Goal: Find specific page/section

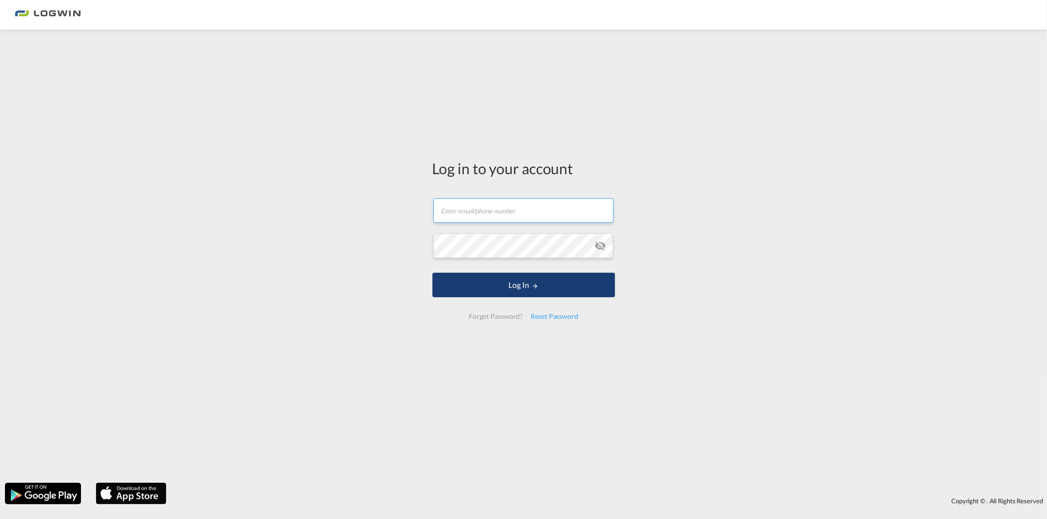
type input "[PERSON_NAME][EMAIL_ADDRESS][PERSON_NAME][DOMAIN_NAME]"
click at [535, 283] on md-icon "LOGIN" at bounding box center [534, 286] width 7 height 7
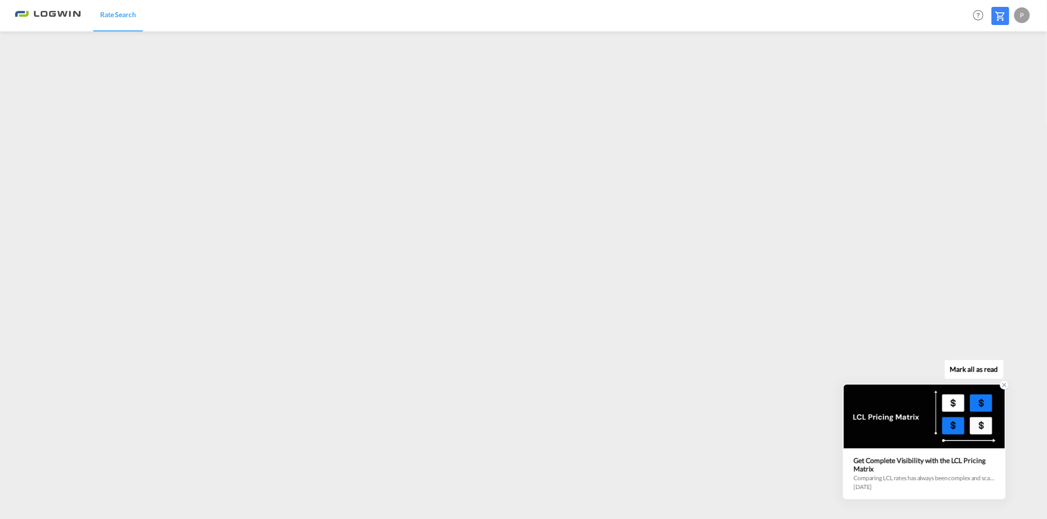
click at [1002, 387] on icon at bounding box center [1003, 385] width 3 height 3
